Goal: Transaction & Acquisition: Subscribe to service/newsletter

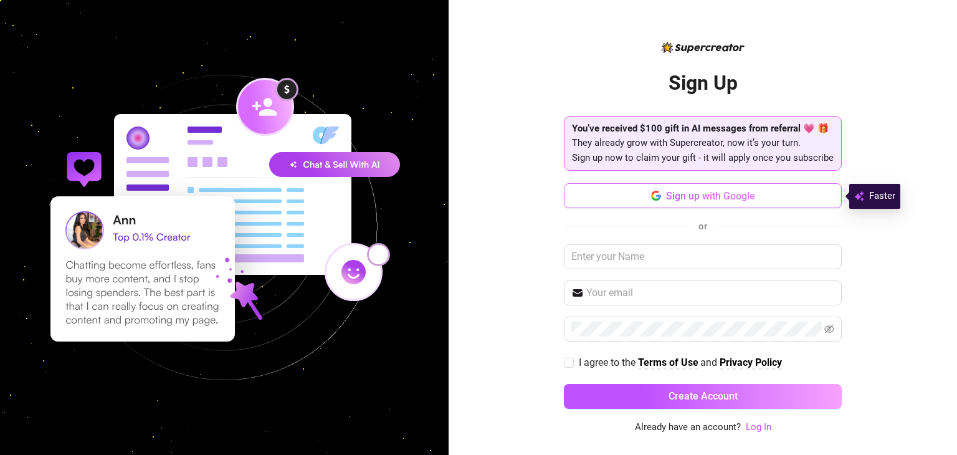
click at [737, 199] on span "Sign up with Google" at bounding box center [710, 196] width 89 height 12
click at [632, 257] on input "text" at bounding box center [703, 256] width 278 height 25
click at [666, 189] on button "Sign up with Google" at bounding box center [703, 195] width 278 height 25
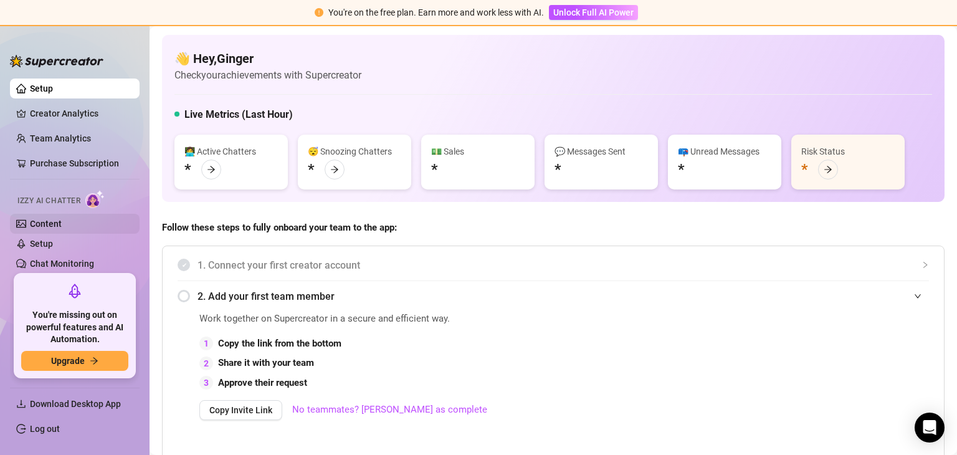
click at [55, 219] on link "Content" at bounding box center [46, 224] width 32 height 10
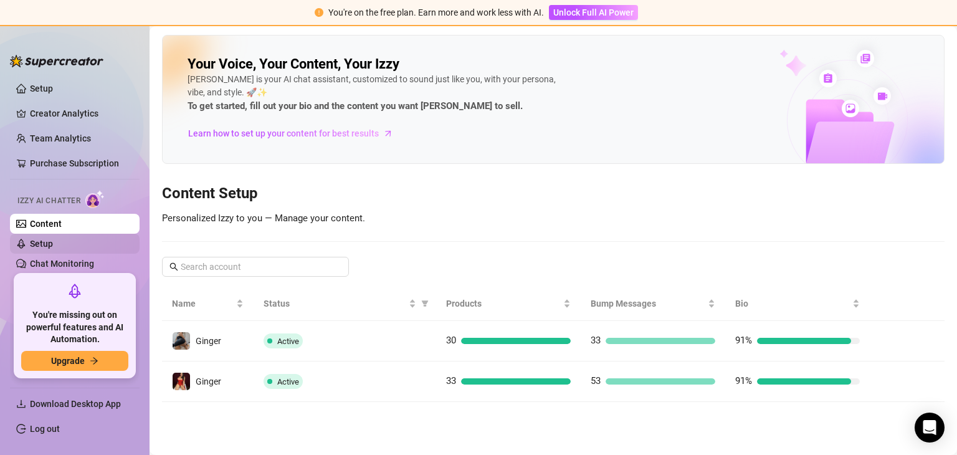
click at [52, 239] on link "Setup" at bounding box center [41, 244] width 23 height 10
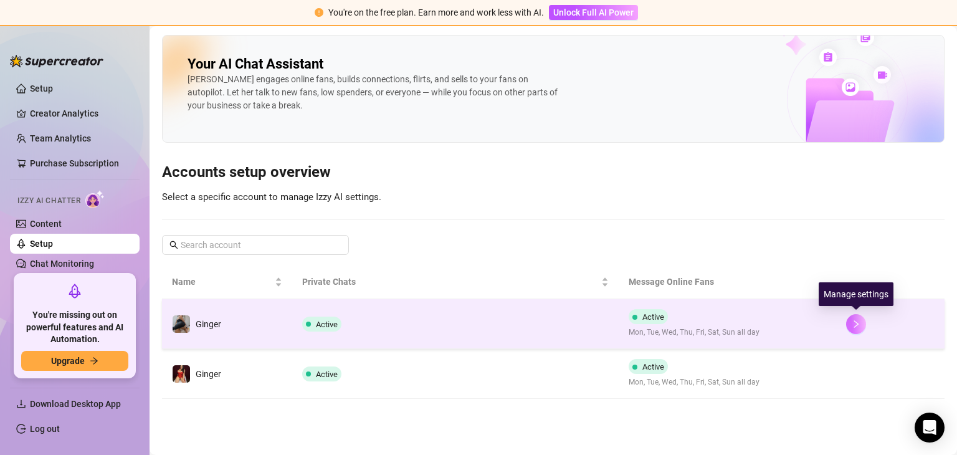
click at [856, 320] on icon "right" at bounding box center [855, 324] width 9 height 9
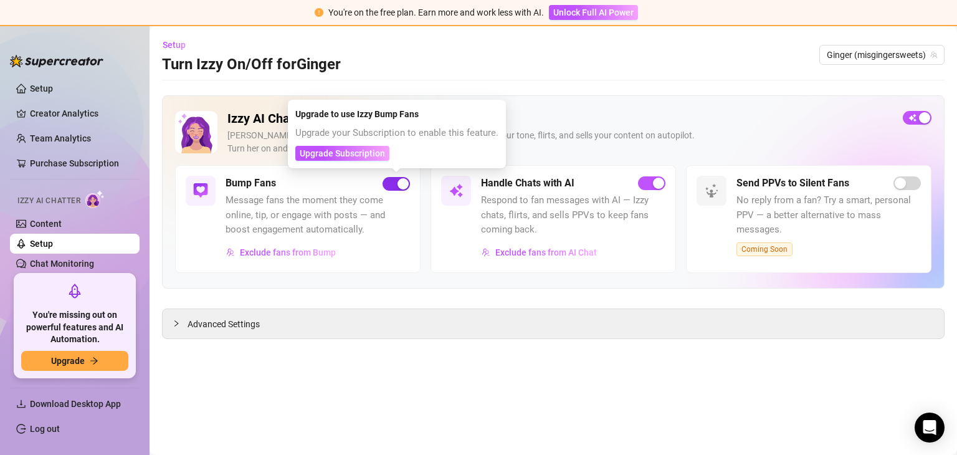
click at [397, 181] on div "button" at bounding box center [402, 183] width 11 height 11
click at [371, 159] on button "Upgrade Subscription" at bounding box center [342, 153] width 94 height 15
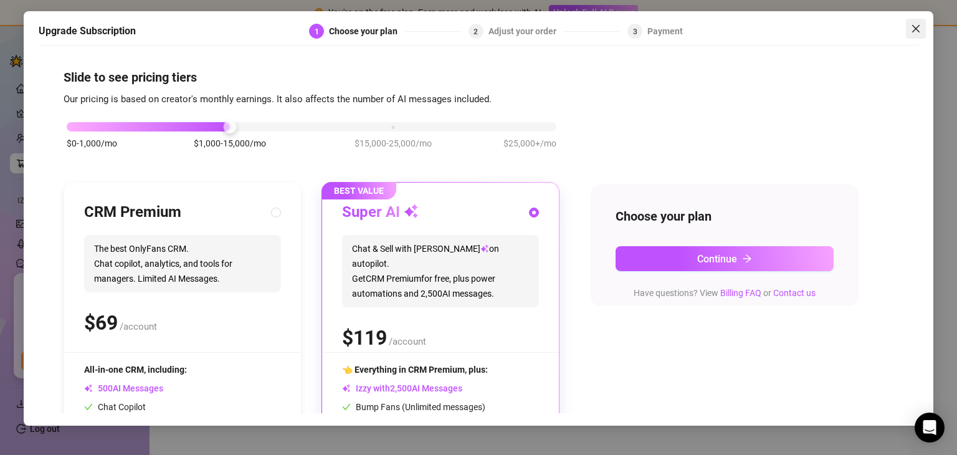
click at [912, 27] on icon "close" at bounding box center [916, 29] width 10 height 10
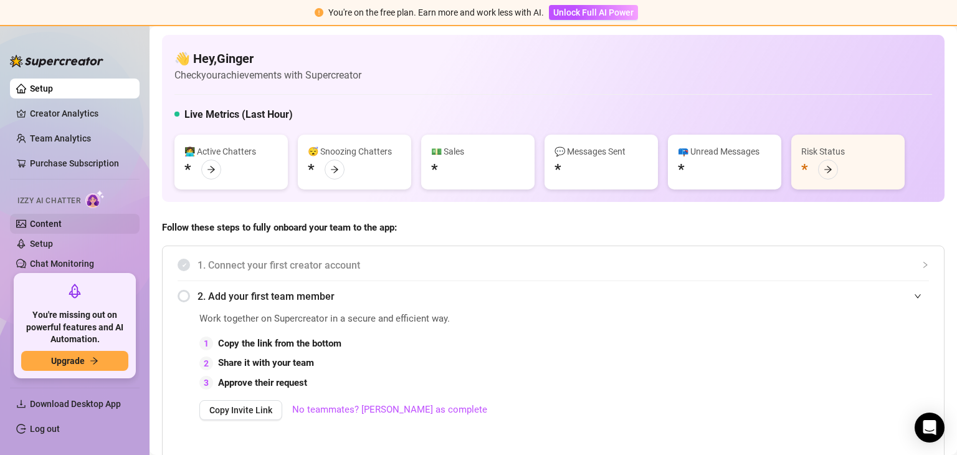
click at [62, 229] on link "Content" at bounding box center [46, 224] width 32 height 10
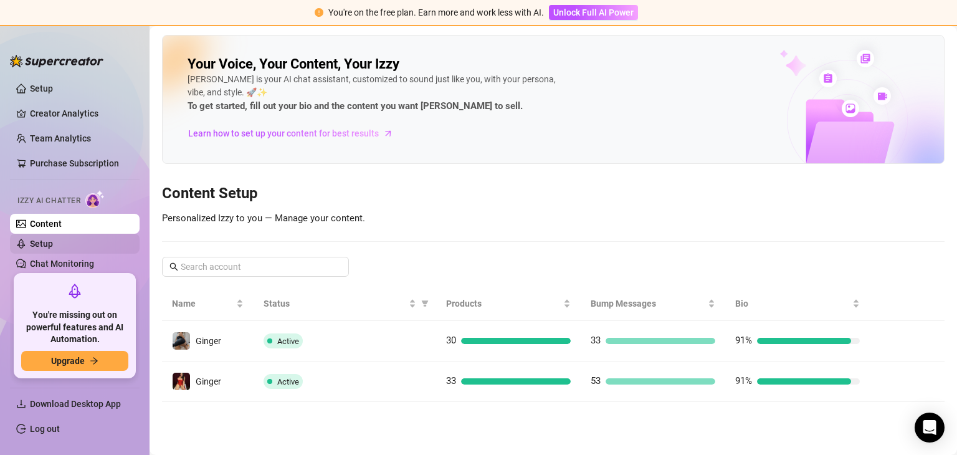
click at [53, 249] on link "Setup" at bounding box center [41, 244] width 23 height 10
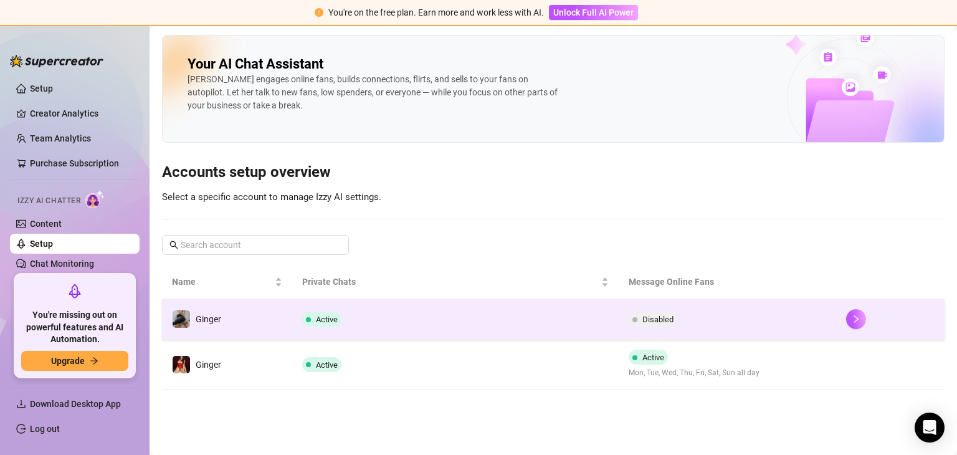
click at [650, 320] on span "Disabled" at bounding box center [657, 319] width 31 height 9
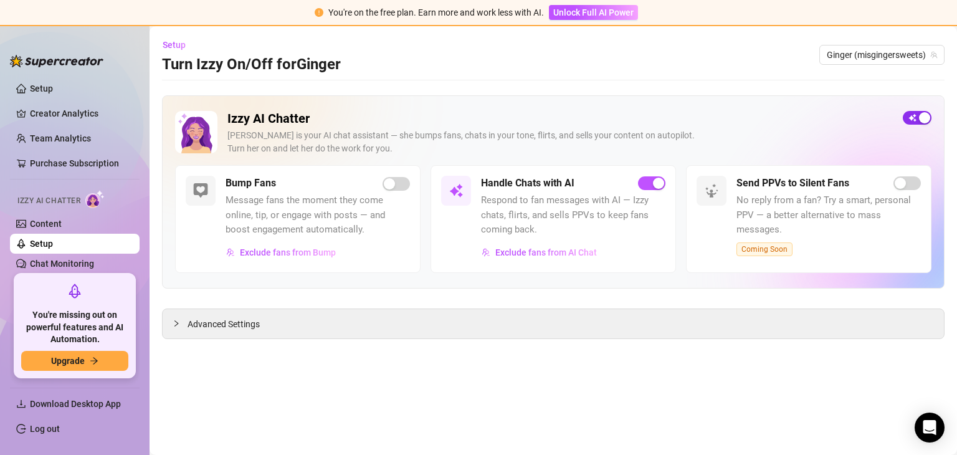
click at [922, 118] on div "button" at bounding box center [924, 117] width 11 height 11
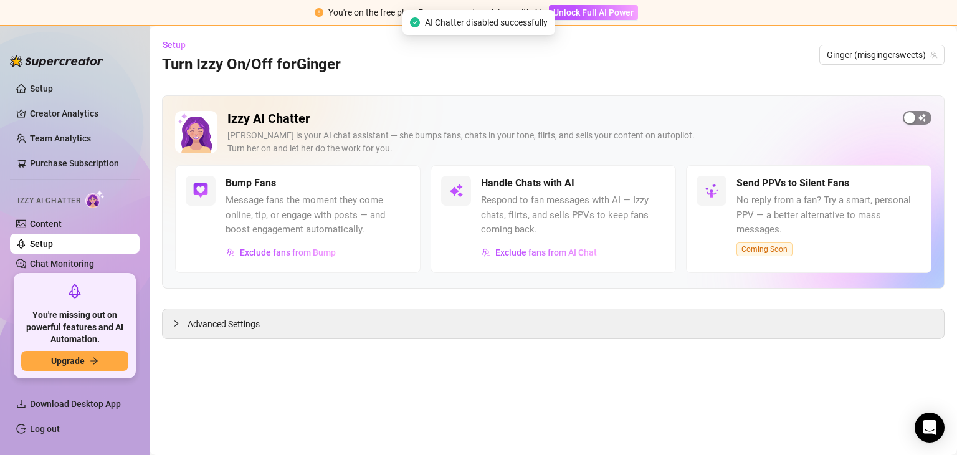
click at [914, 115] on div "button" at bounding box center [909, 117] width 11 height 11
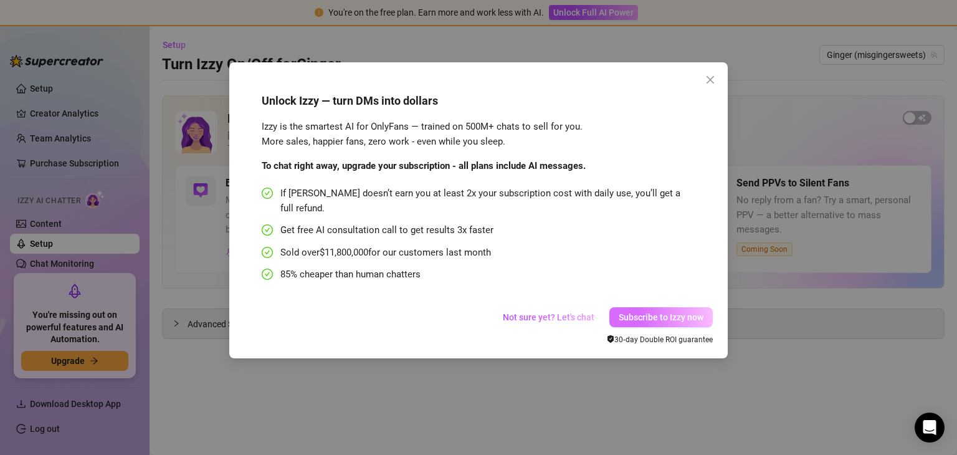
click at [680, 308] on button "Subscribe to Izzy now" at bounding box center [660, 317] width 103 height 20
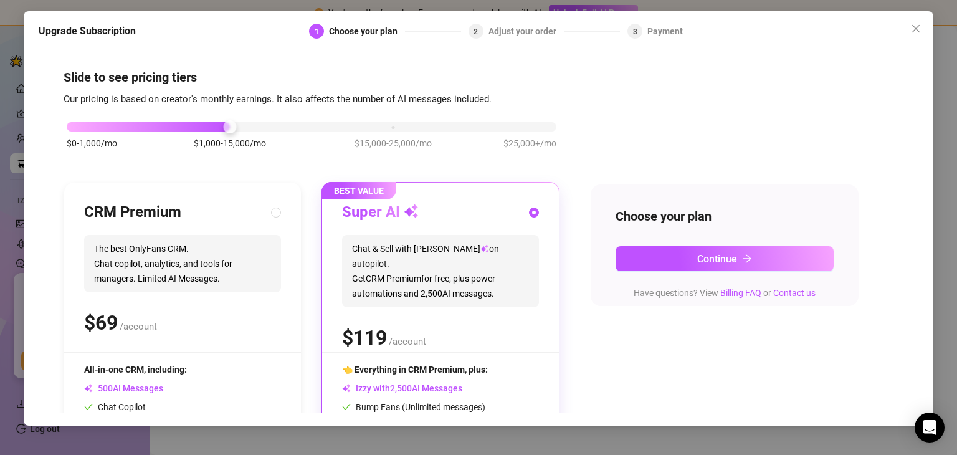
drag, startPoint x: 680, startPoint y: 308, endPoint x: 600, endPoint y: 344, distance: 87.5
click at [600, 344] on div "$0-1,000/mo $1,000-15,000/mo $15,000-25,000/mo $25,000+/mo CRM Premium The best…" at bounding box center [478, 323] width 829 height 432
click at [680, 256] on button "Continue" at bounding box center [724, 258] width 218 height 25
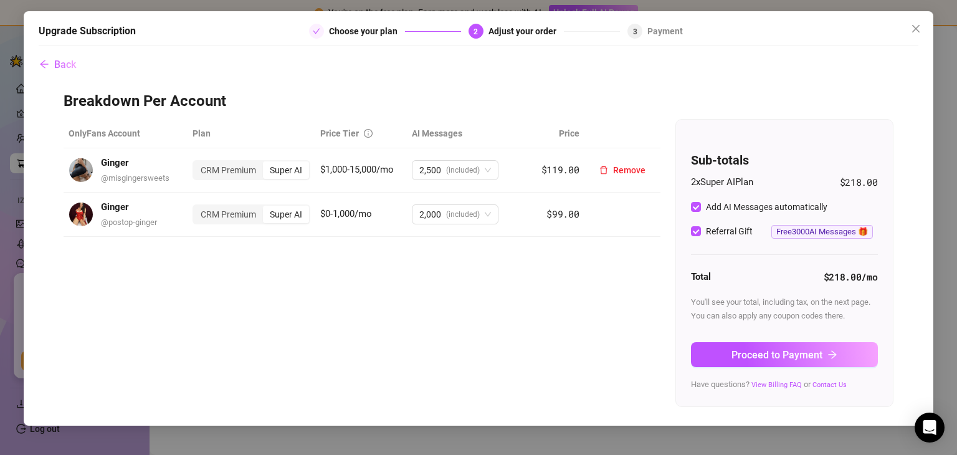
click at [288, 169] on div "Super AI" at bounding box center [286, 169] width 46 height 17
click at [266, 163] on input "Super AI" at bounding box center [266, 163] width 0 height 0
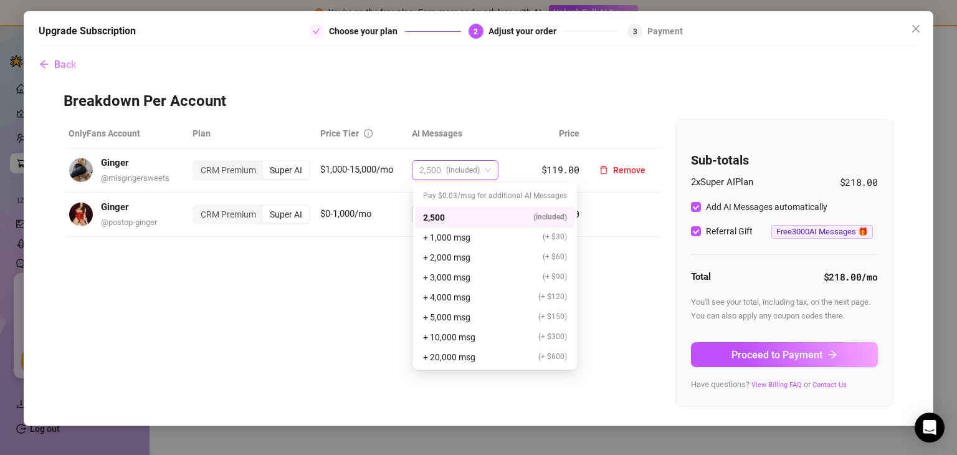
click at [425, 166] on span "2,500" at bounding box center [430, 170] width 22 height 19
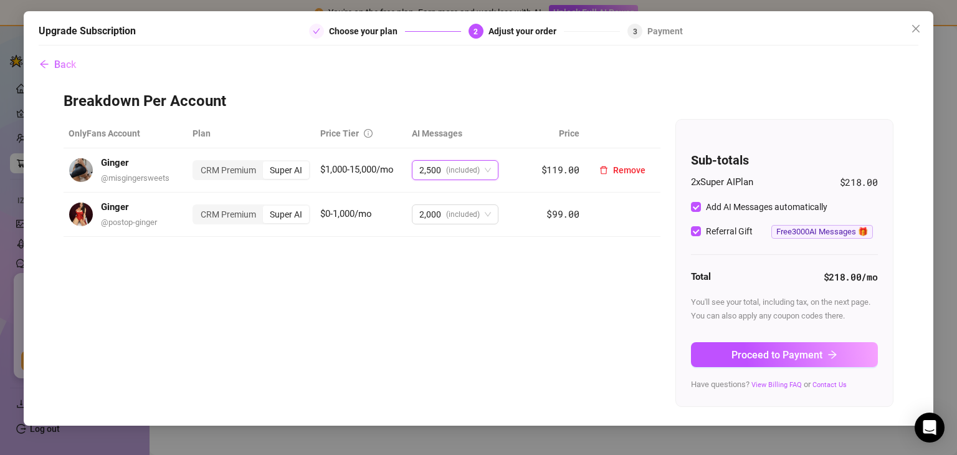
click at [447, 178] on span "(included)" at bounding box center [463, 170] width 34 height 19
click at [621, 171] on span "Remove" at bounding box center [629, 170] width 32 height 10
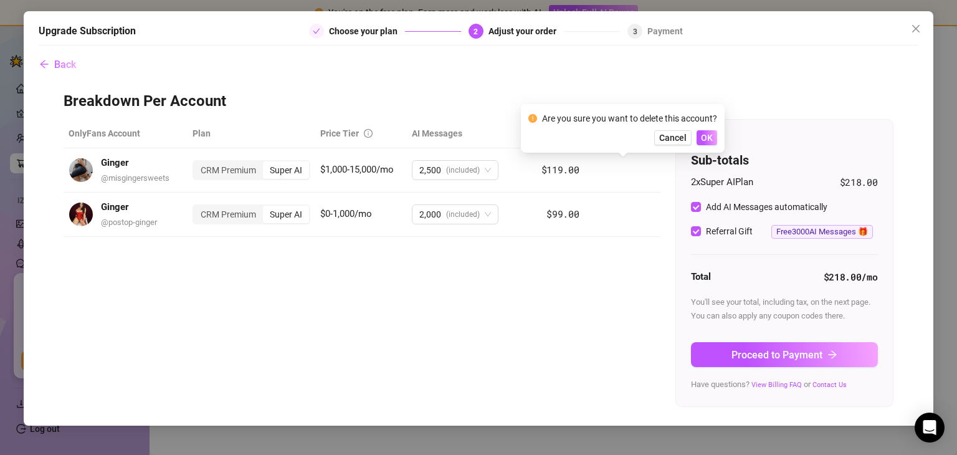
click at [695, 136] on div "Cancel OK" at bounding box center [622, 137] width 189 height 15
click at [704, 139] on span "OK" at bounding box center [707, 138] width 12 height 10
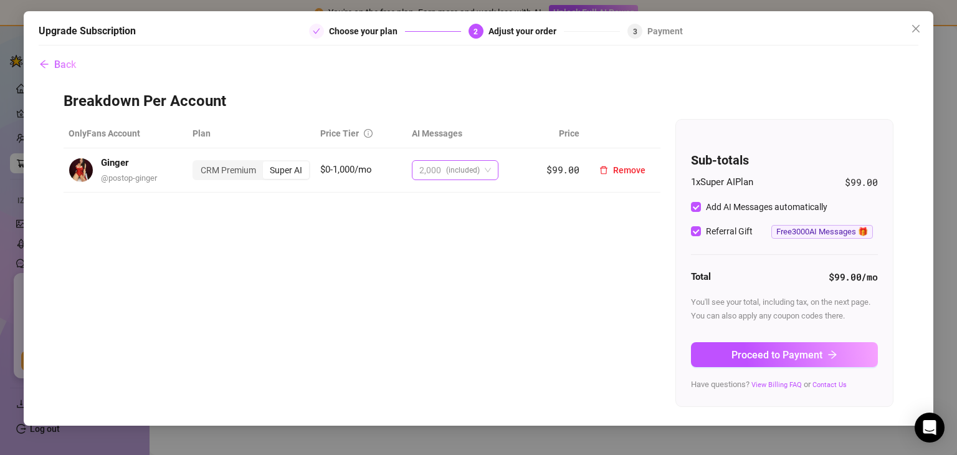
click at [488, 168] on span "2,000 (included)" at bounding box center [455, 170] width 72 height 19
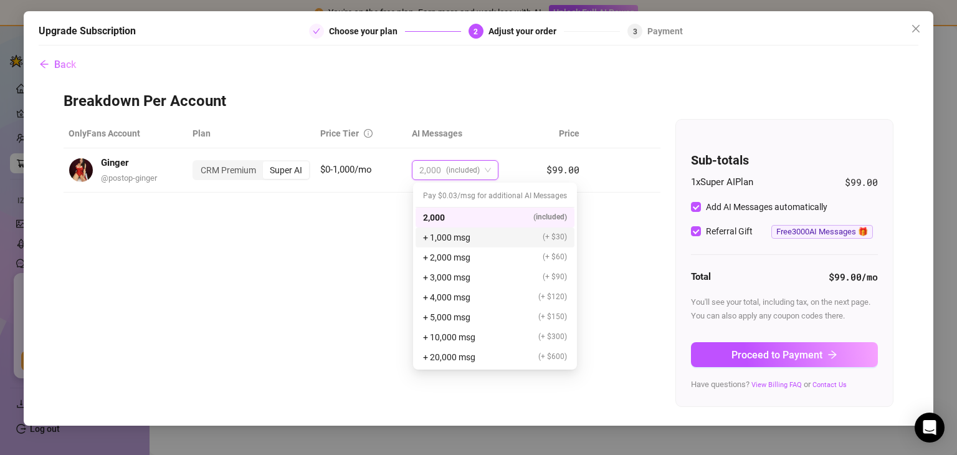
click at [461, 232] on span "+ 1,000 msg" at bounding box center [446, 237] width 47 height 14
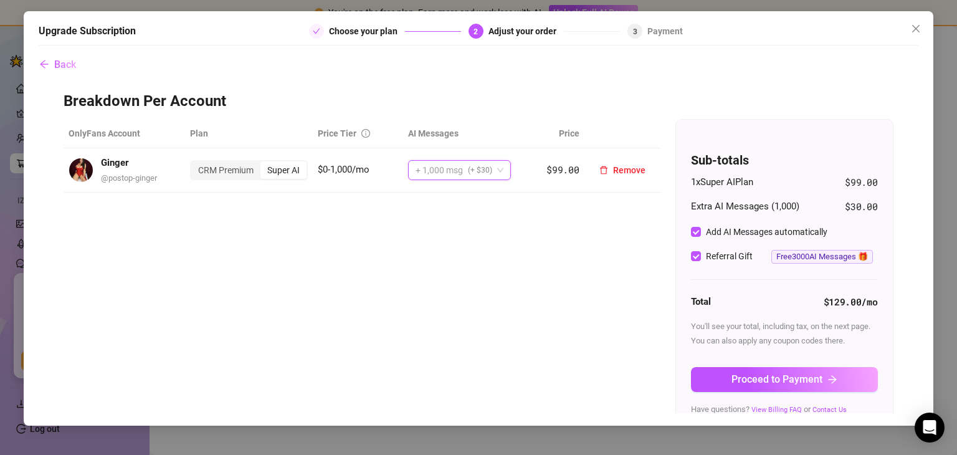
click at [494, 171] on span "+ 1,000 msg (+ $30)" at bounding box center [459, 170] width 88 height 19
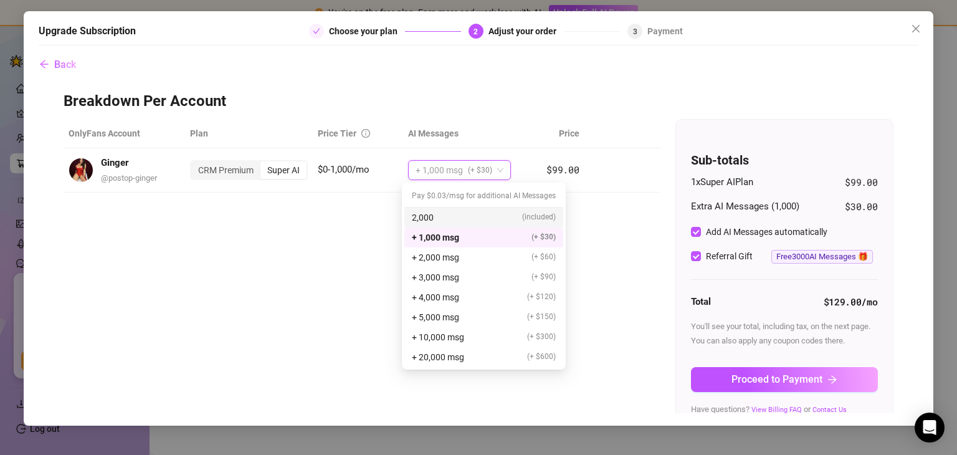
click at [453, 215] on div "2,000 (included)" at bounding box center [484, 218] width 144 height 14
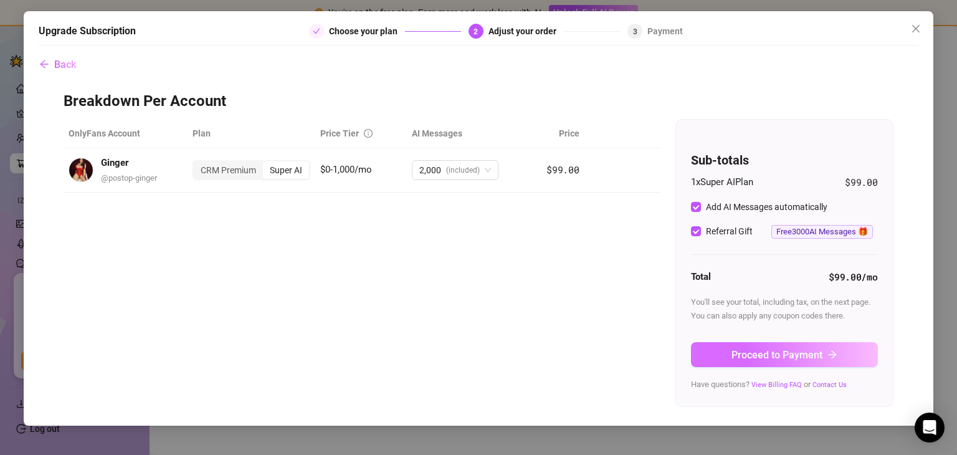
click at [742, 359] on span "Proceed to Payment" at bounding box center [776, 355] width 91 height 12
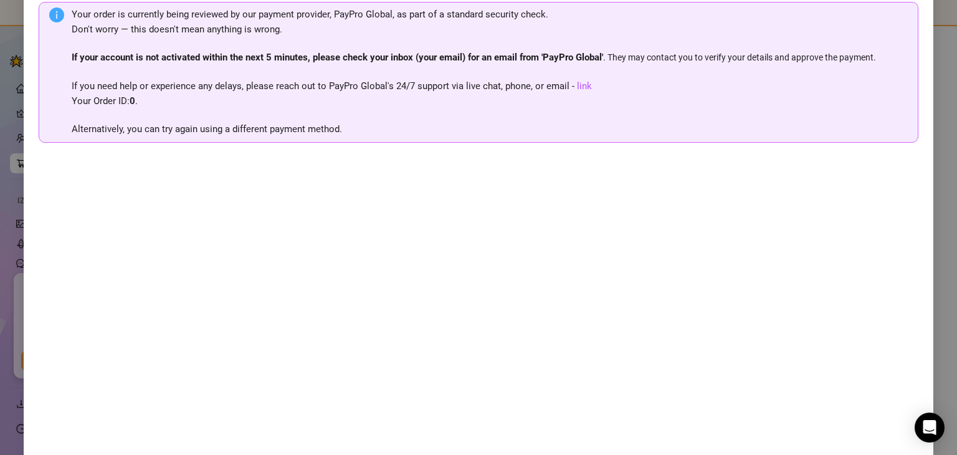
scroll to position [120, 0]
